Goal: Task Accomplishment & Management: Manage account settings

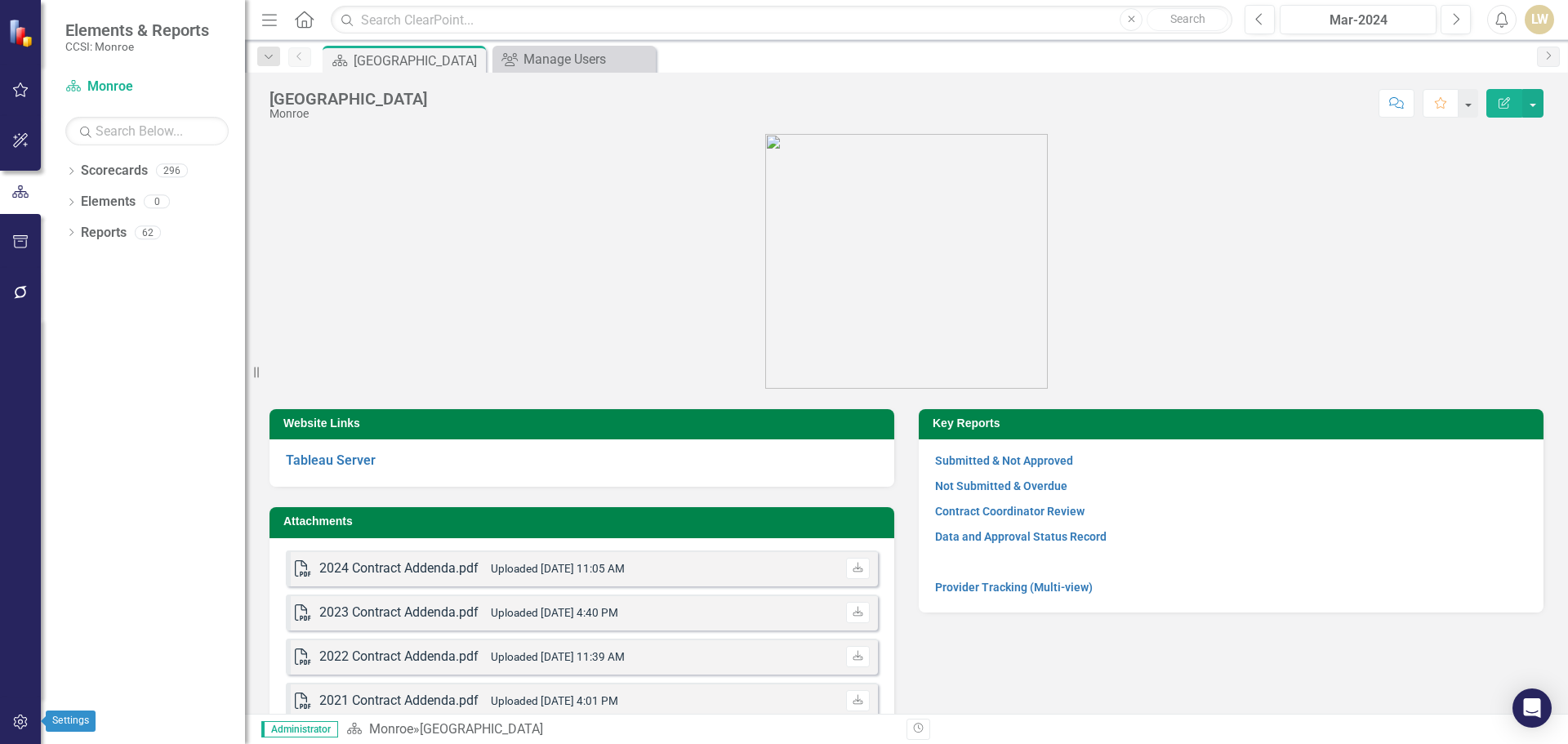
click at [18, 727] on icon "button" at bounding box center [21, 722] width 18 height 13
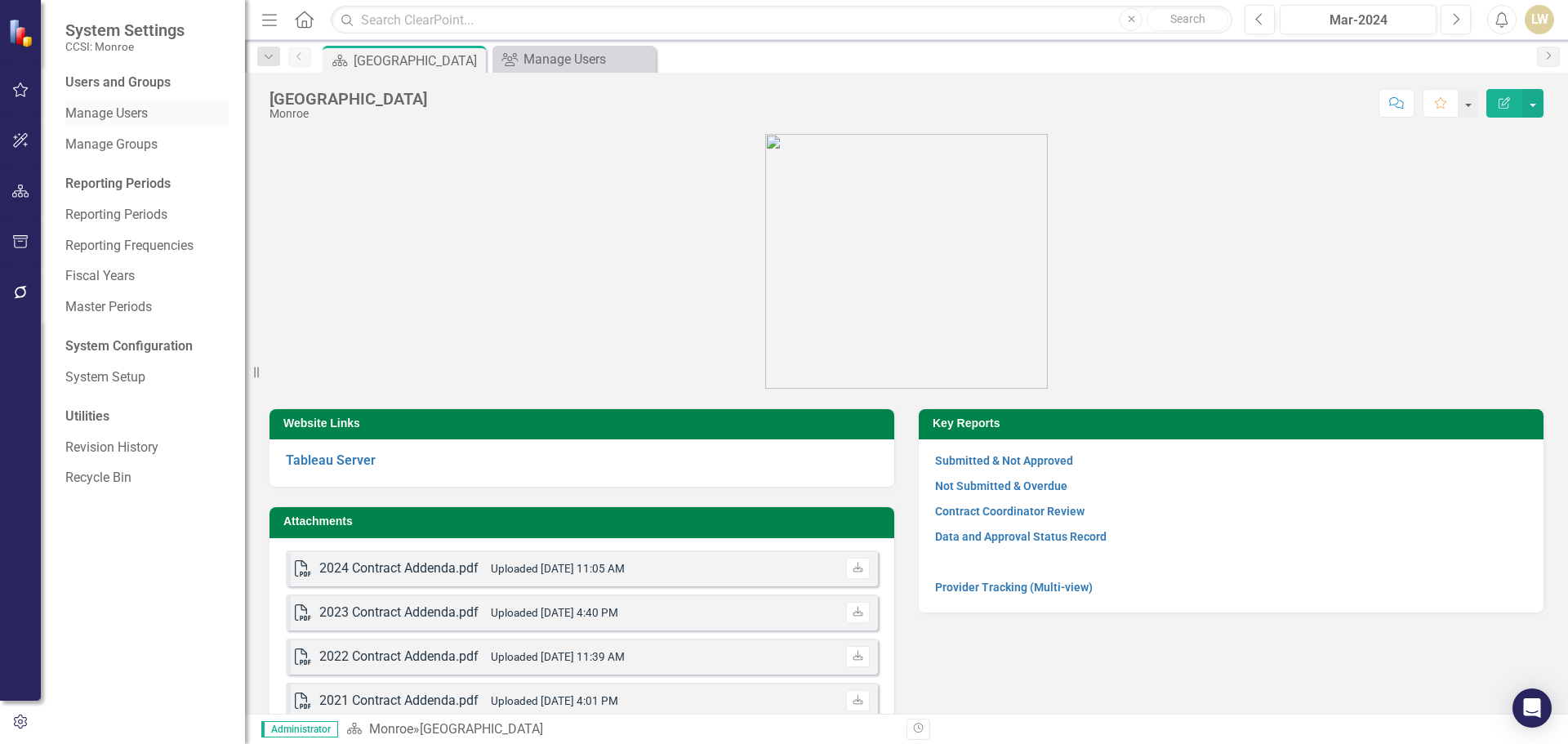
click at [83, 110] on link "Manage Users" at bounding box center [147, 113] width 163 height 19
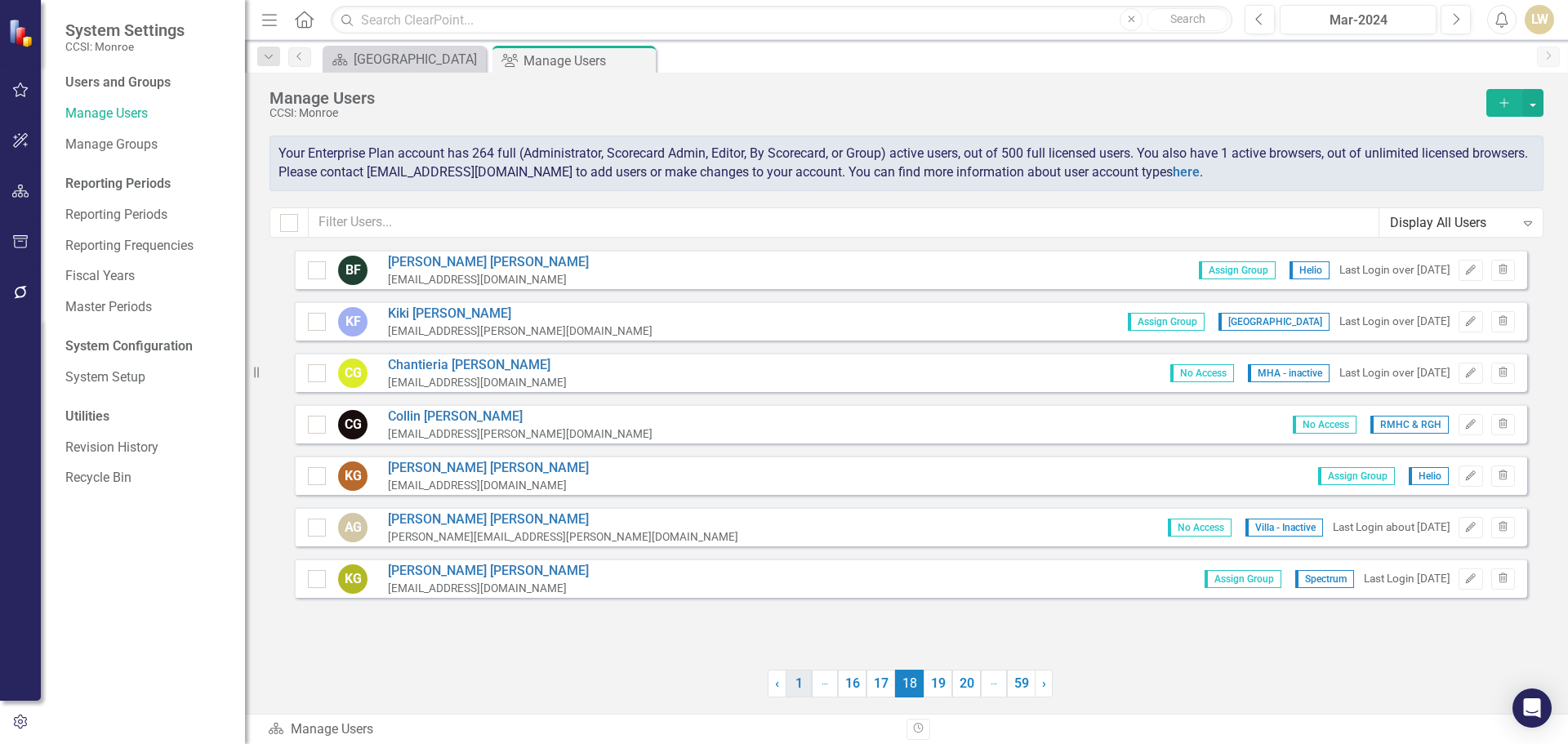
click at [799, 685] on link "1" at bounding box center [798, 683] width 26 height 28
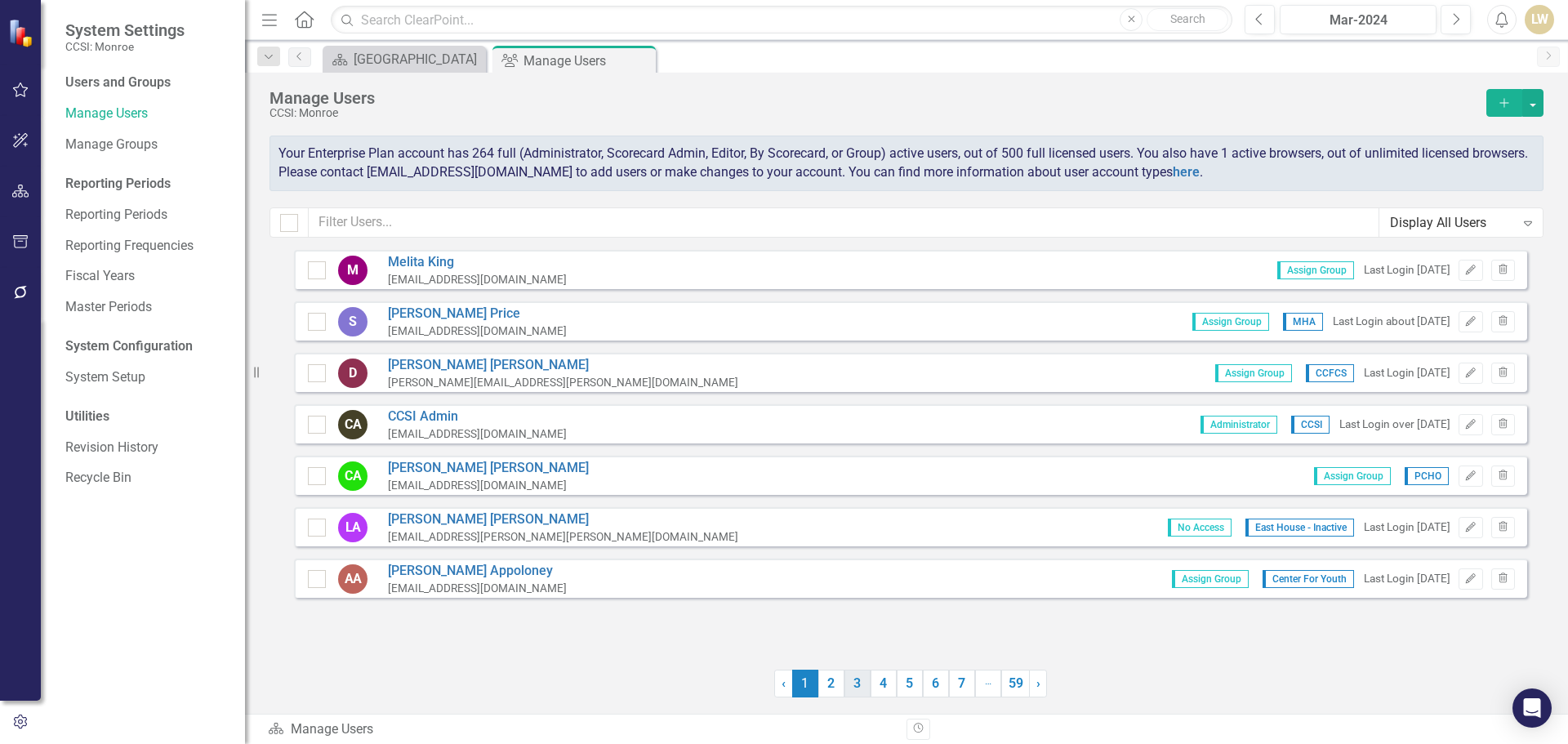
click at [863, 693] on link "3" at bounding box center [857, 683] width 26 height 28
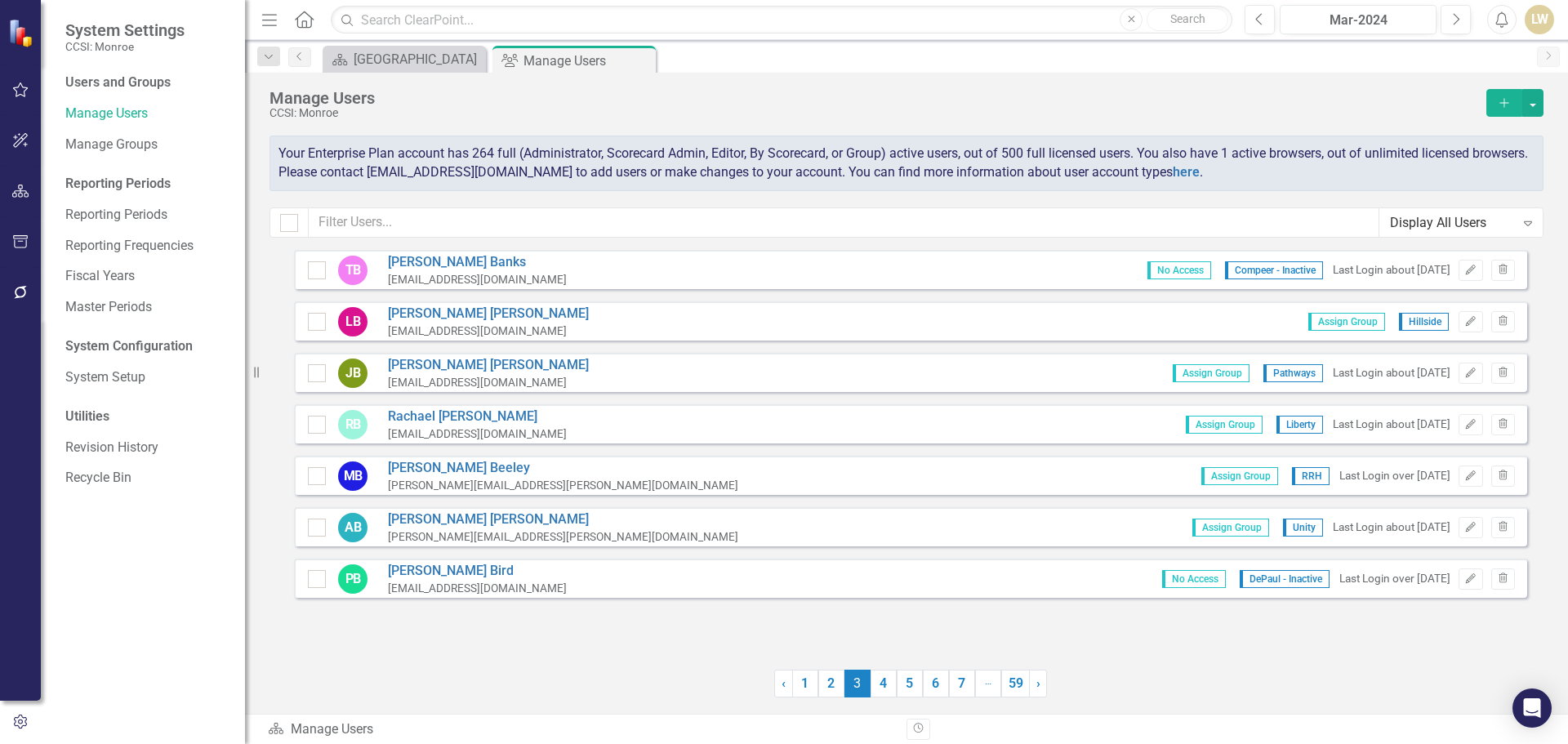
click at [863, 693] on span "3 (current)" at bounding box center [857, 683] width 26 height 28
click at [877, 691] on link "4" at bounding box center [883, 683] width 26 height 28
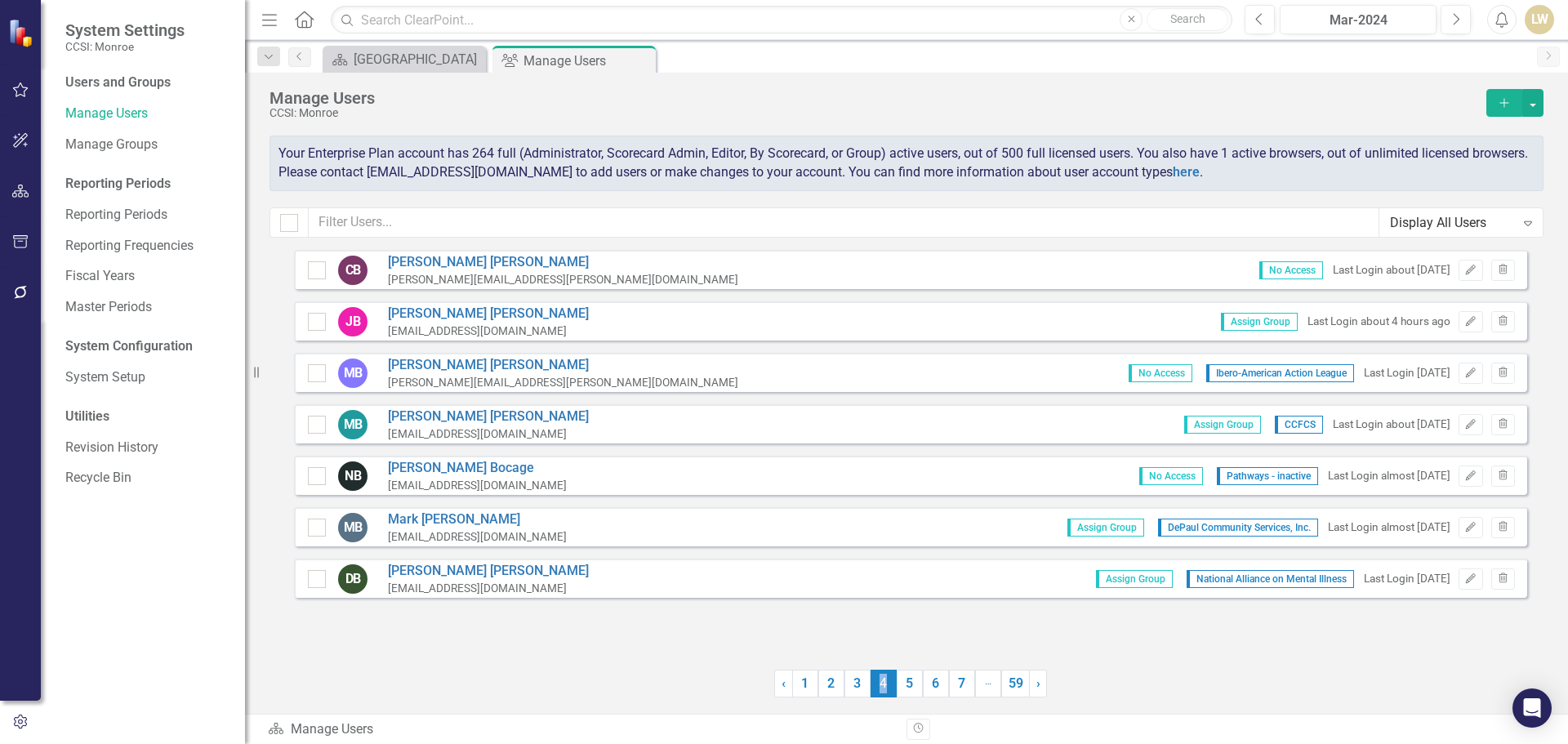
click at [877, 691] on span "4 (current)" at bounding box center [883, 683] width 26 height 28
click at [908, 691] on link "5" at bounding box center [909, 683] width 26 height 28
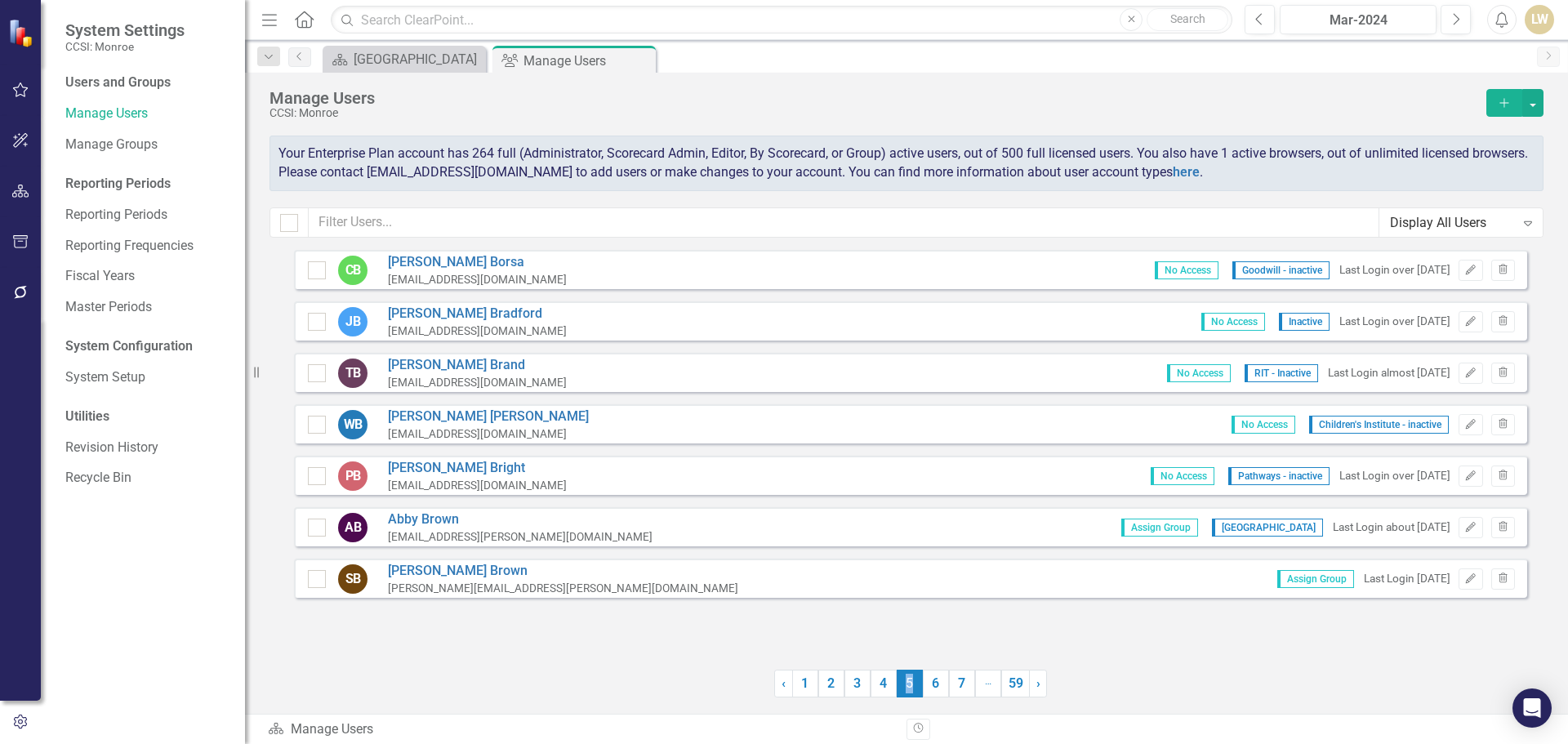
click at [908, 691] on span "5 (current)" at bounding box center [909, 683] width 26 height 28
click at [926, 691] on link "6" at bounding box center [936, 683] width 26 height 28
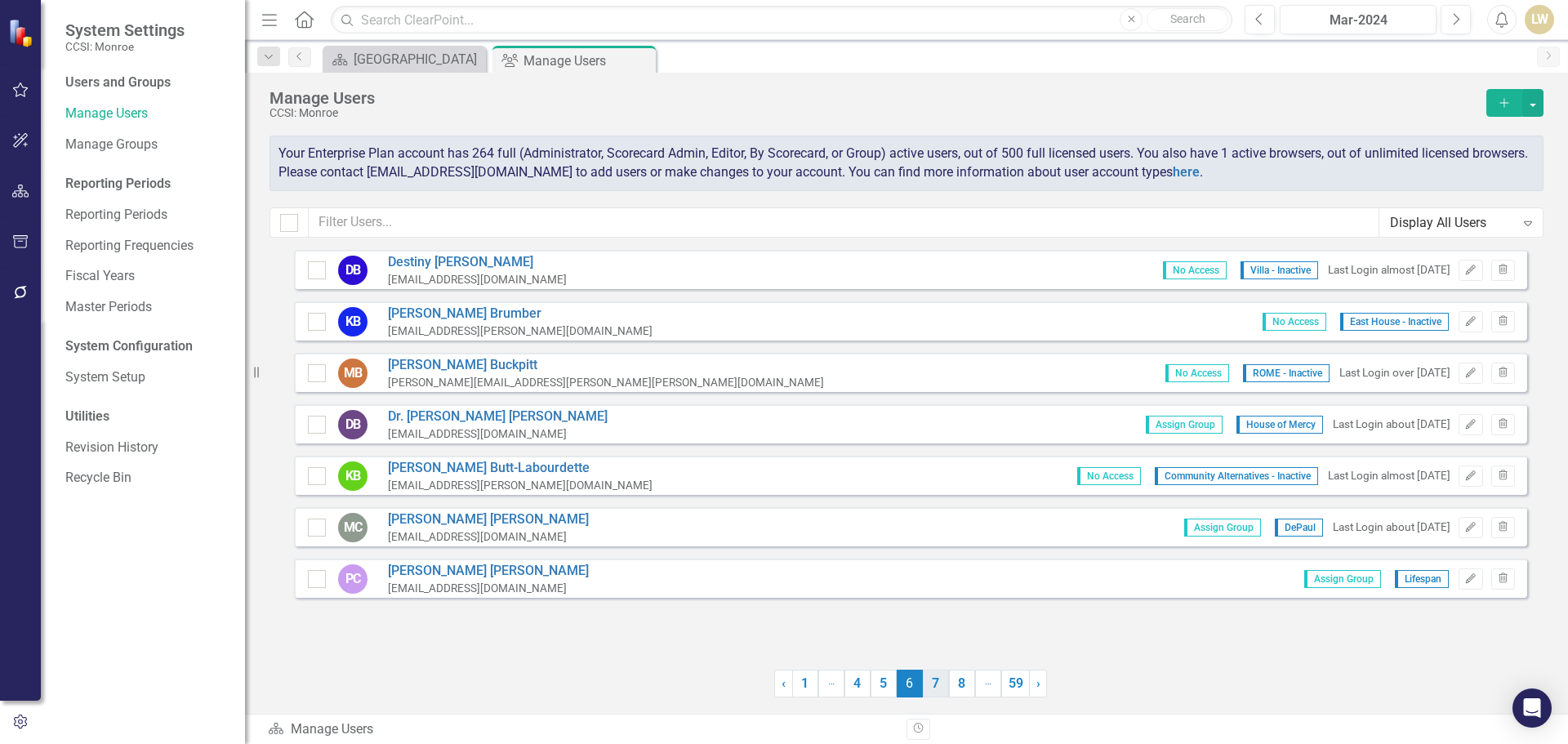
click at [926, 691] on link "7" at bounding box center [936, 683] width 26 height 28
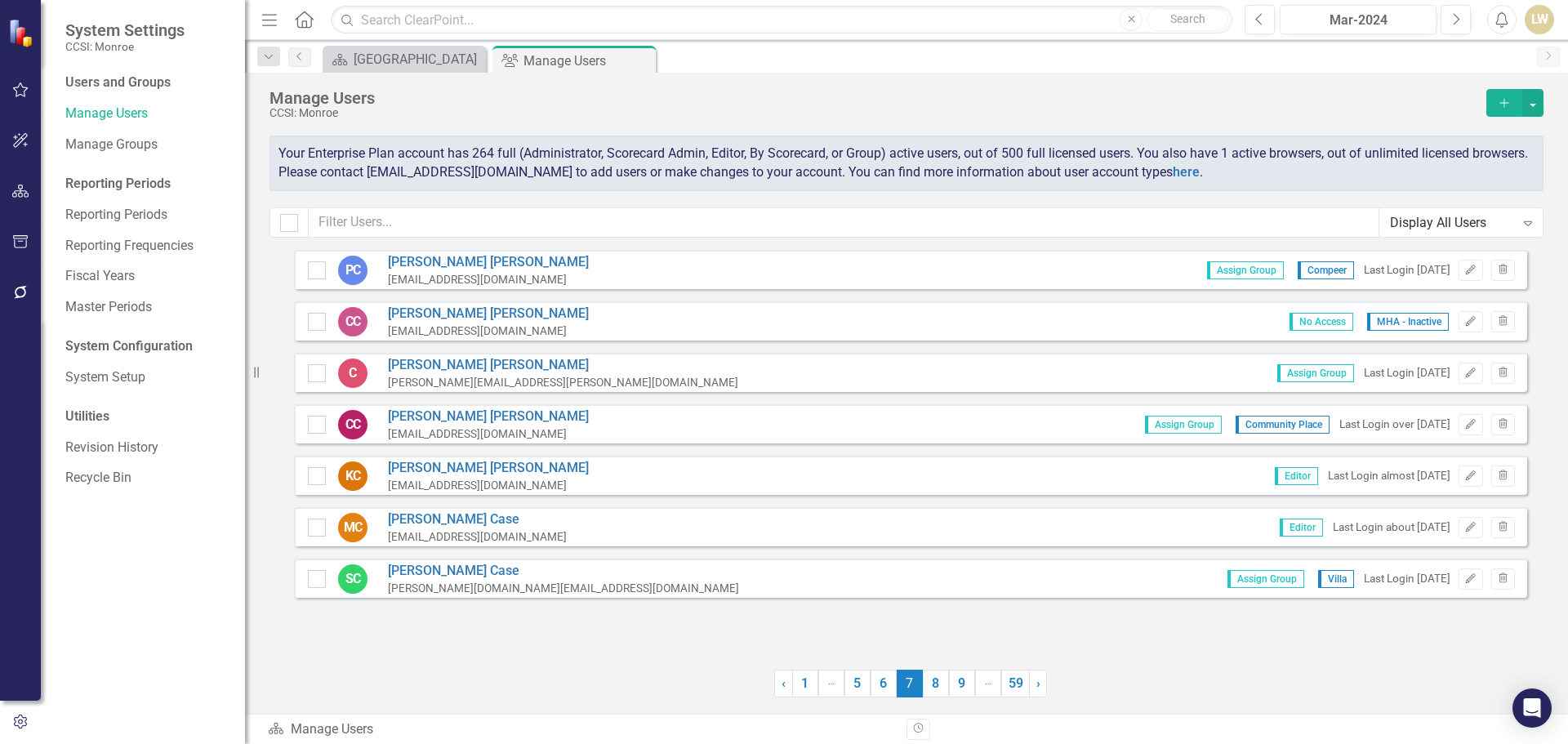
click at [926, 691] on link "8" at bounding box center [936, 683] width 26 height 28
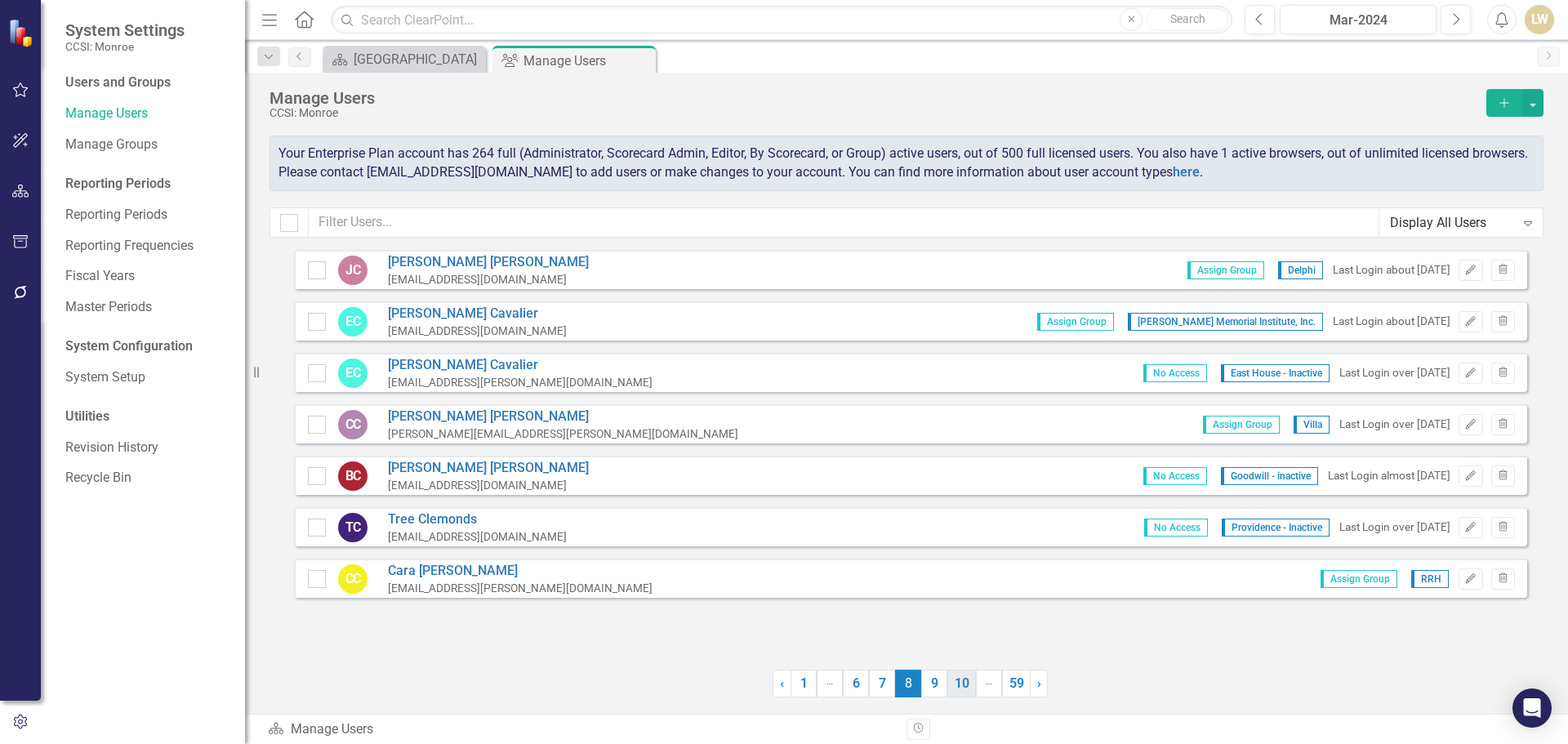
click at [927, 692] on link "9" at bounding box center [934, 683] width 26 height 28
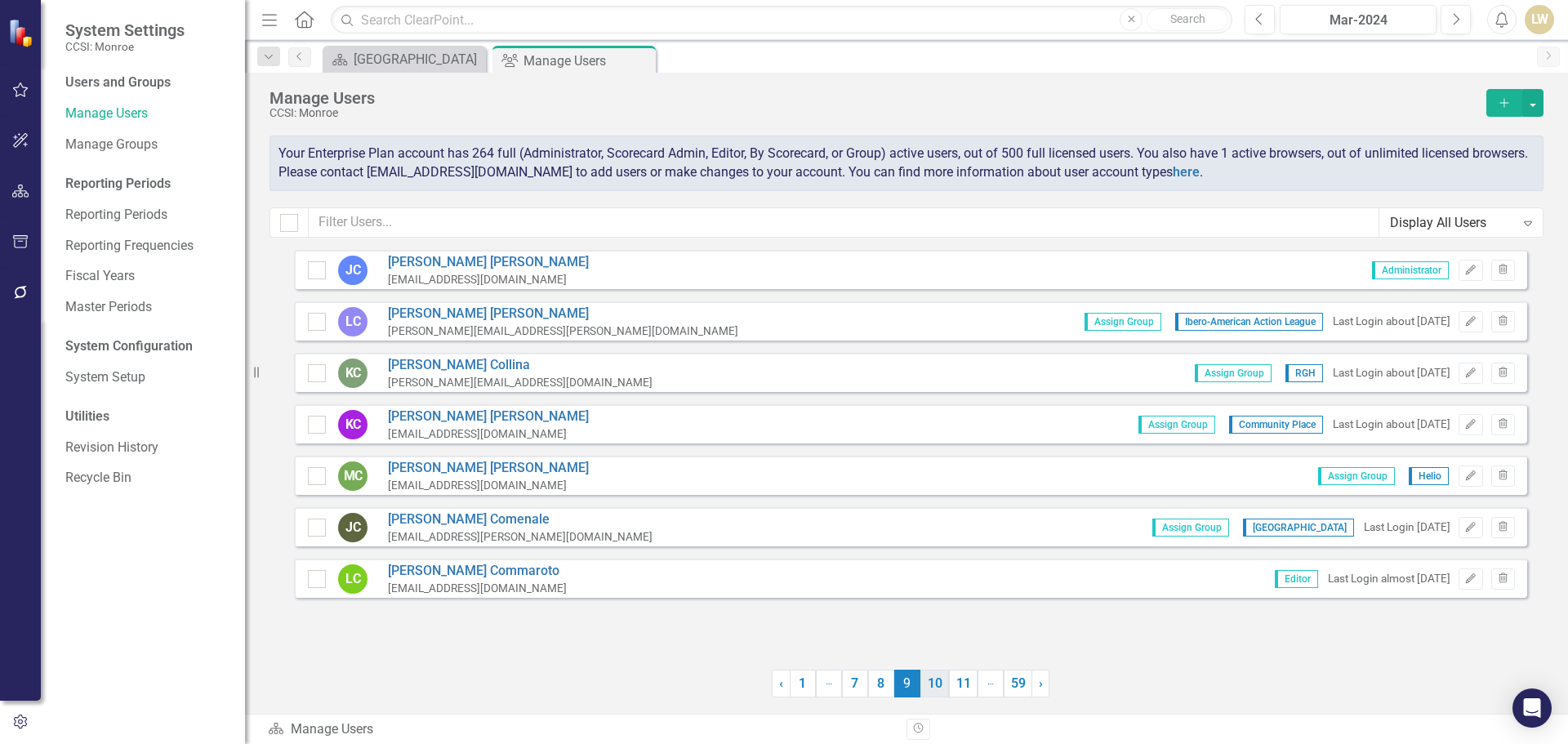
click at [927, 692] on link "10" at bounding box center [935, 683] width 28 height 28
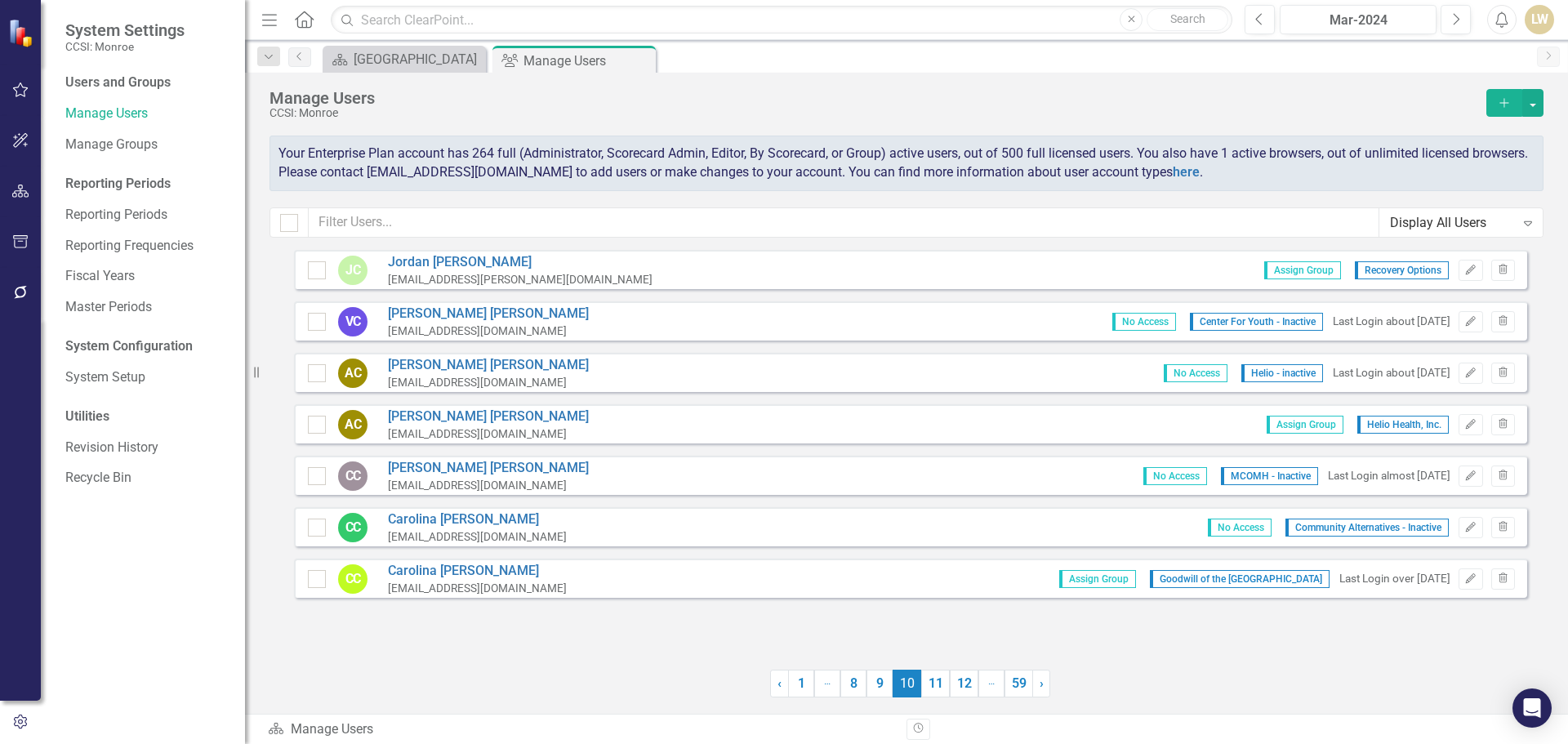
click at [927, 692] on link "11" at bounding box center [936, 683] width 28 height 28
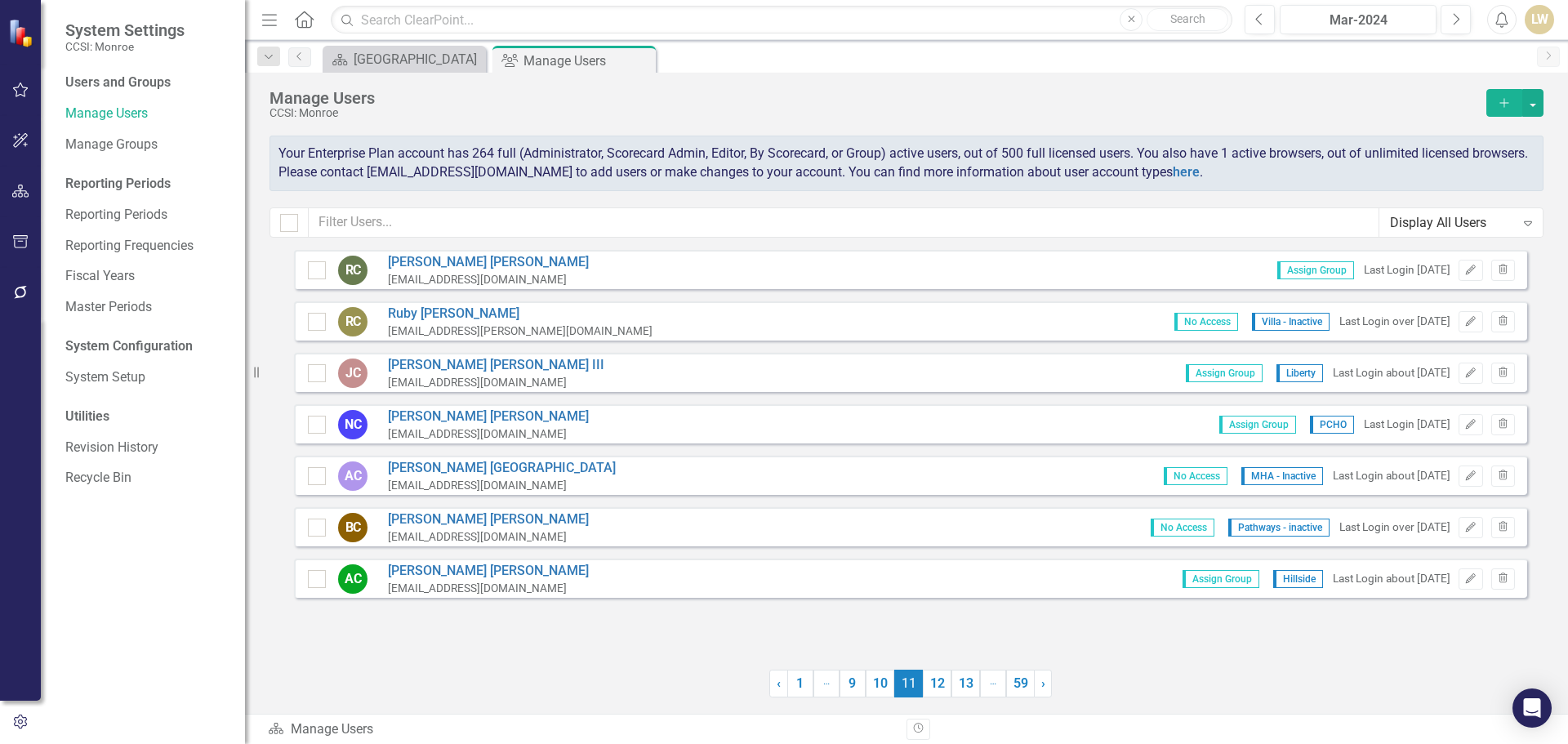
click at [927, 692] on link "12" at bounding box center [937, 683] width 28 height 28
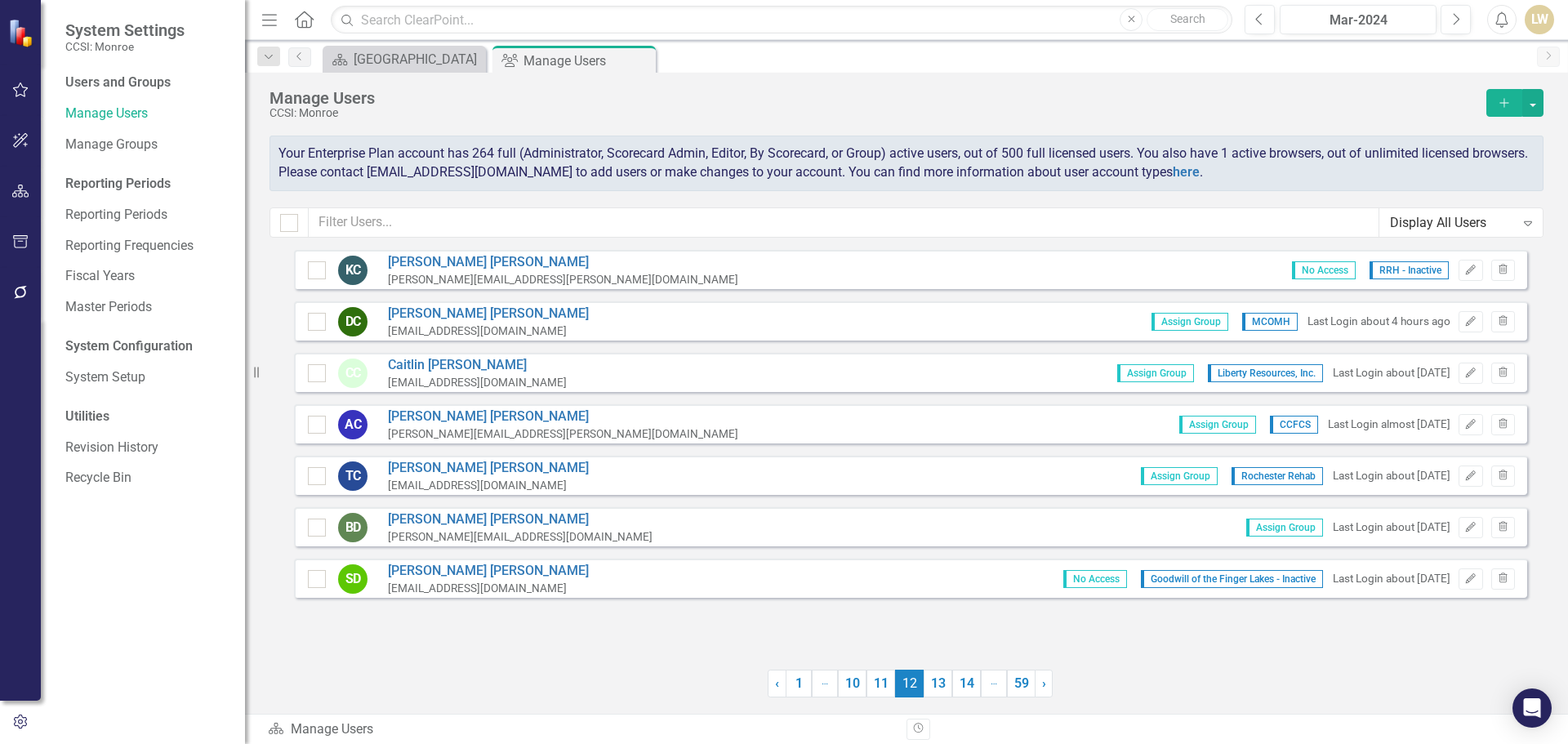
click at [927, 692] on link "13" at bounding box center [938, 683] width 28 height 28
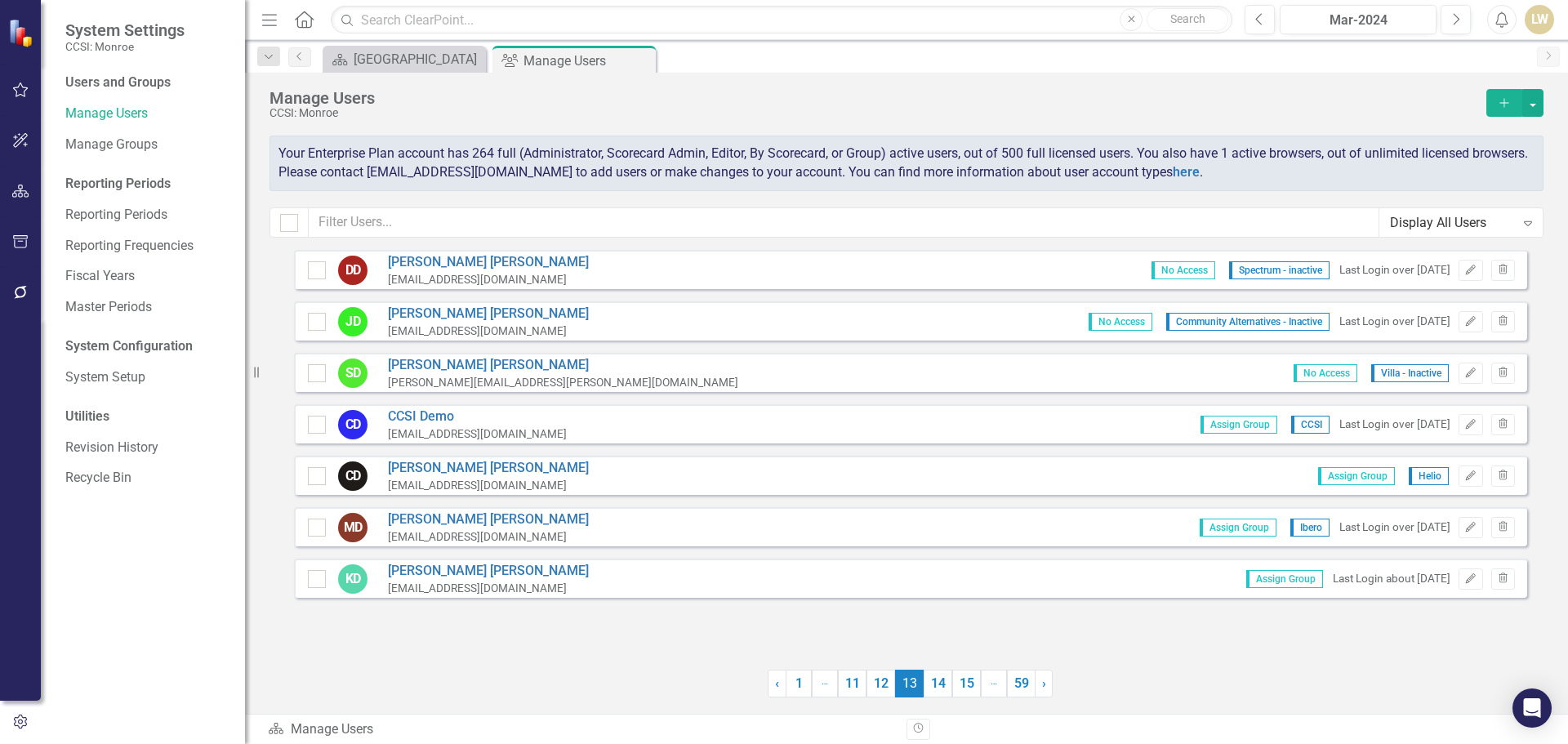
click at [927, 692] on link "14" at bounding box center [938, 683] width 28 height 28
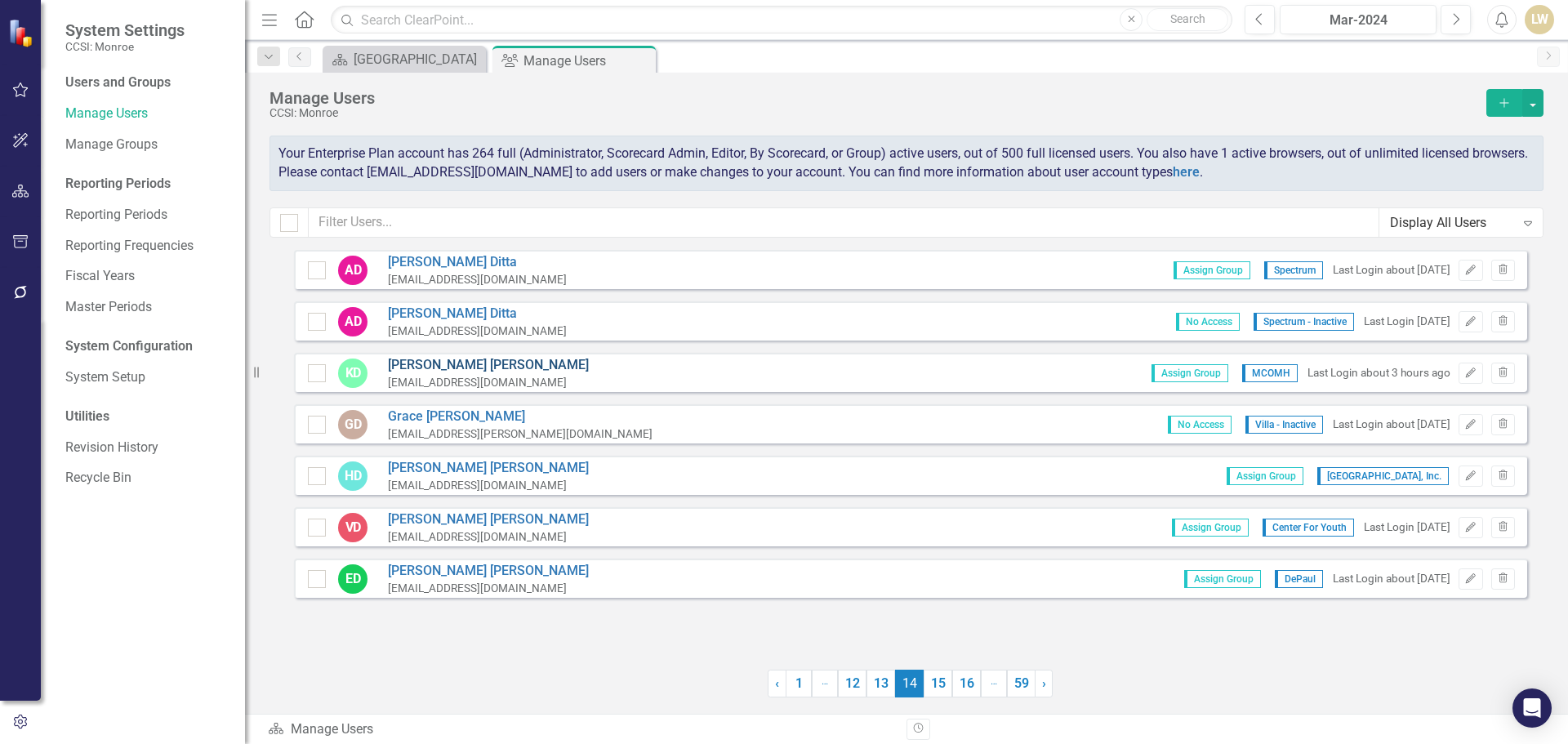
click at [483, 365] on link "[PERSON_NAME]" at bounding box center [488, 365] width 201 height 19
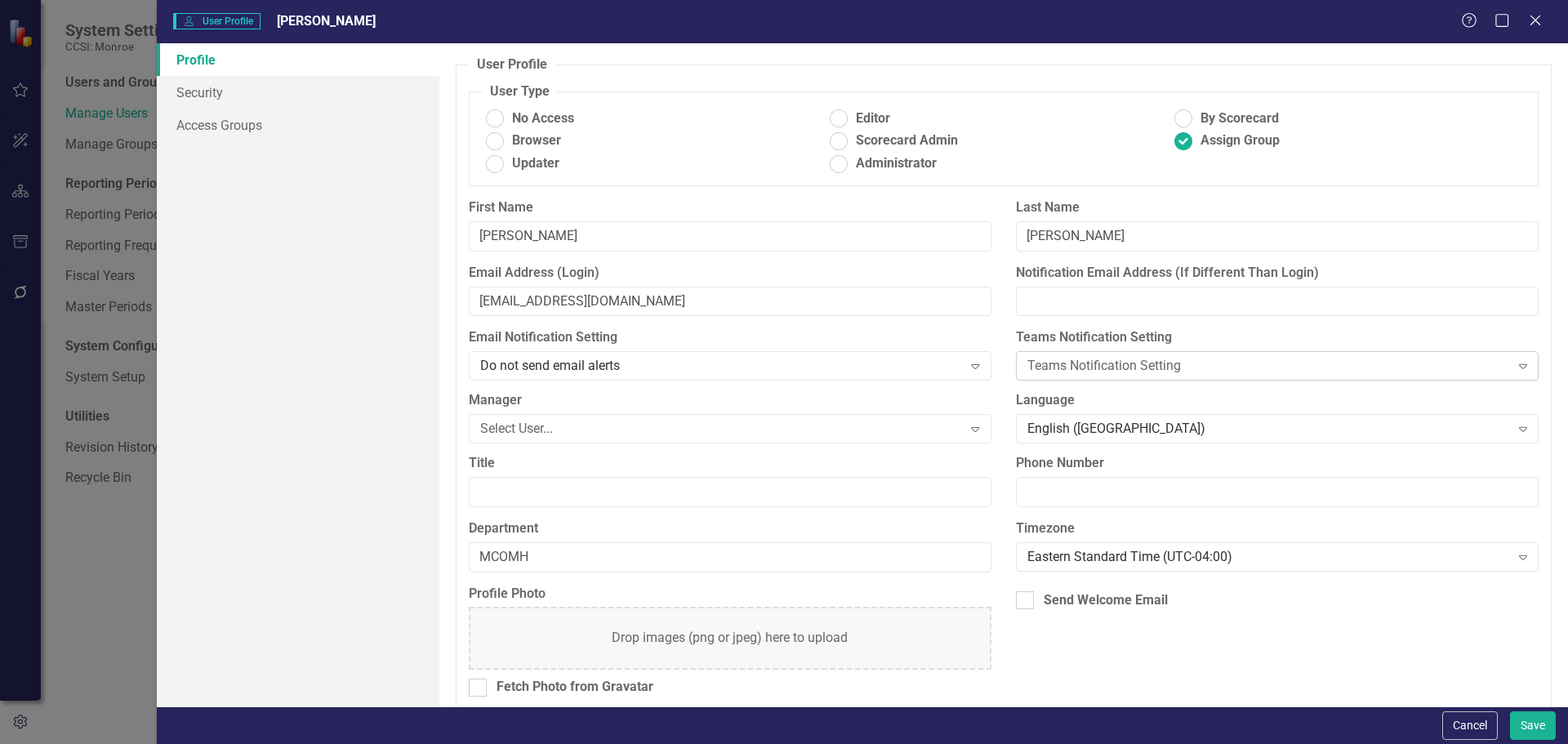
click at [1515, 367] on icon "Expand" at bounding box center [1523, 366] width 17 height 13
click at [972, 430] on icon at bounding box center [976, 430] width 8 height 5
